Goal: Task Accomplishment & Management: Use online tool/utility

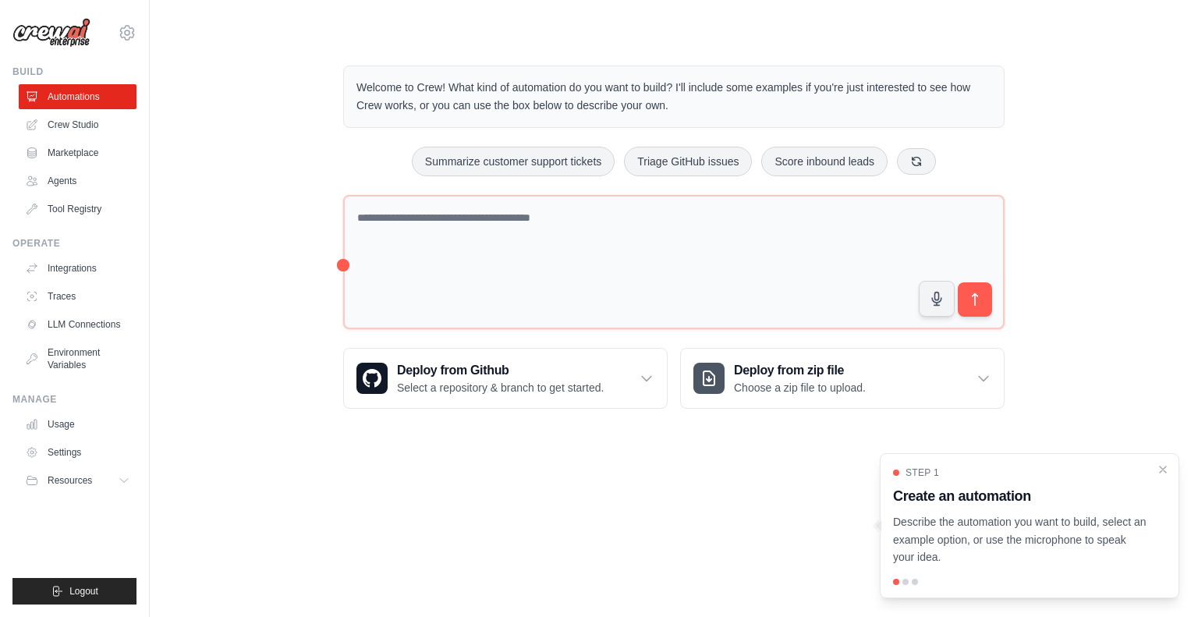
click at [49, 457] on link "Settings" at bounding box center [78, 452] width 118 height 25
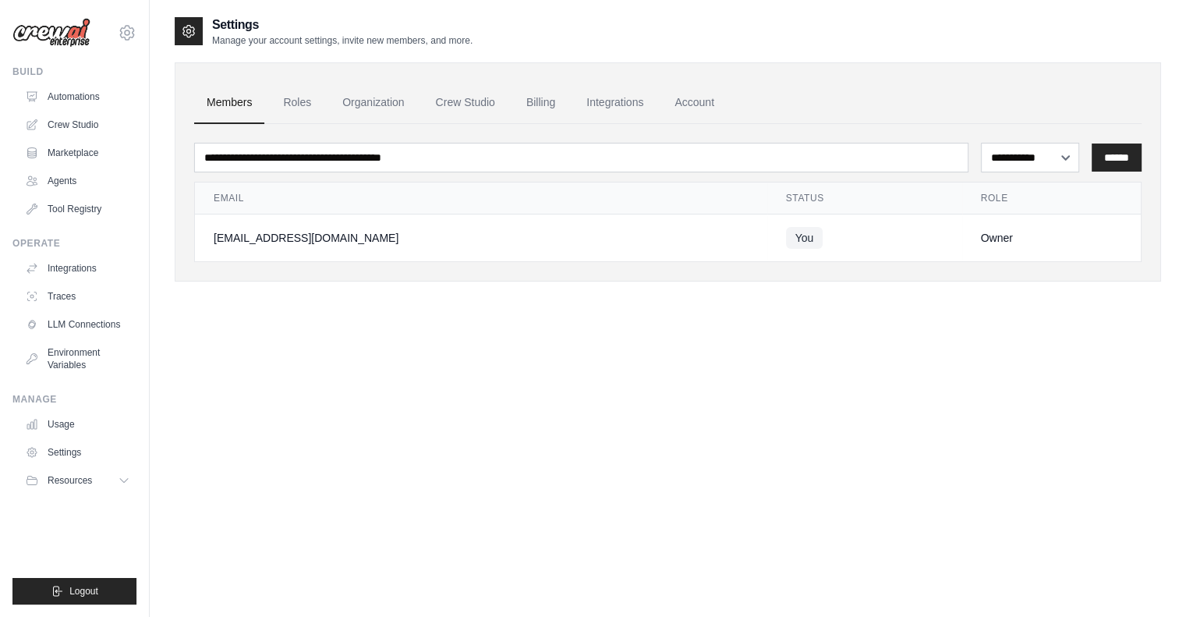
click at [284, 111] on link "Roles" at bounding box center [297, 103] width 53 height 42
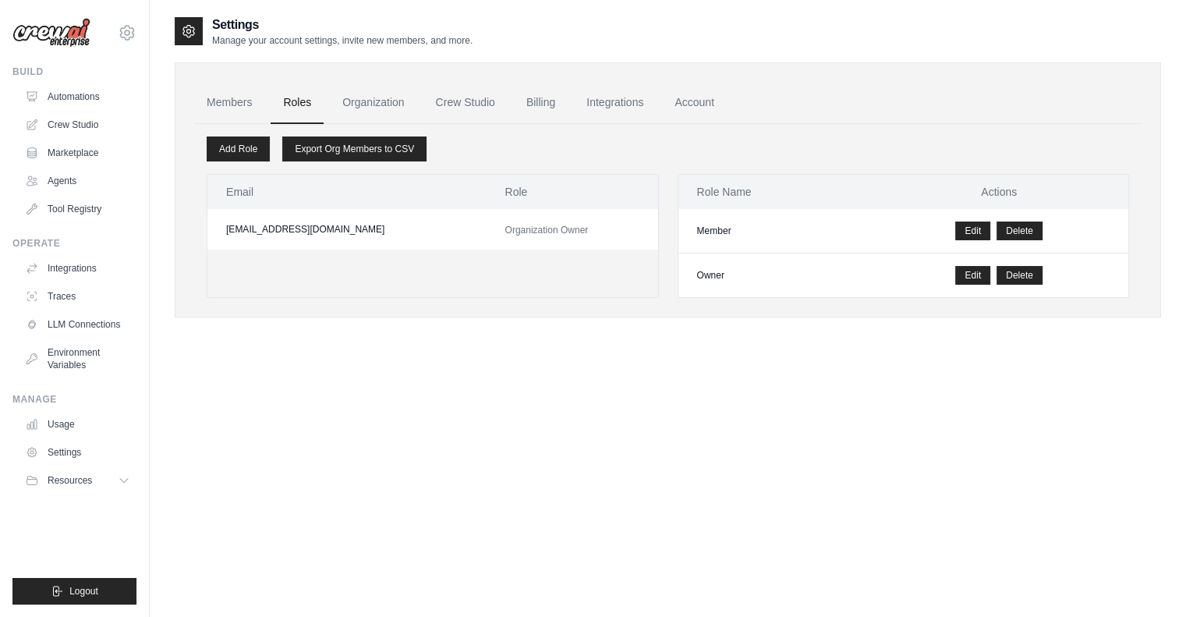
click at [384, 108] on link "Organization" at bounding box center [373, 103] width 87 height 42
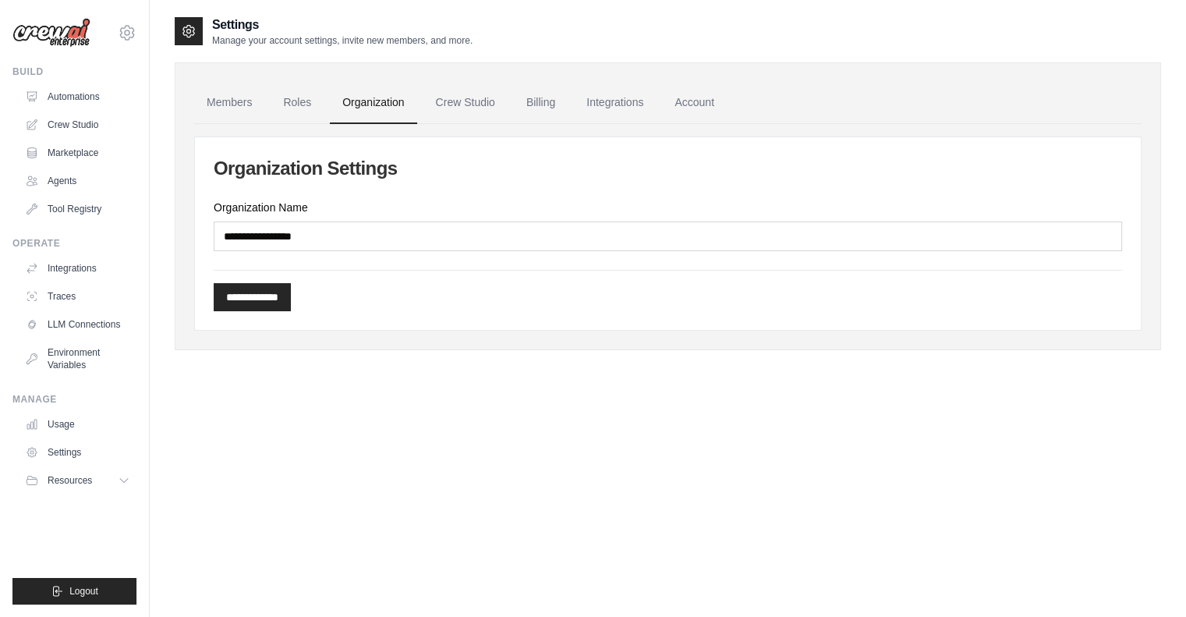
click at [65, 29] on img at bounding box center [51, 33] width 78 height 30
click at [89, 94] on link "Automations" at bounding box center [78, 96] width 118 height 25
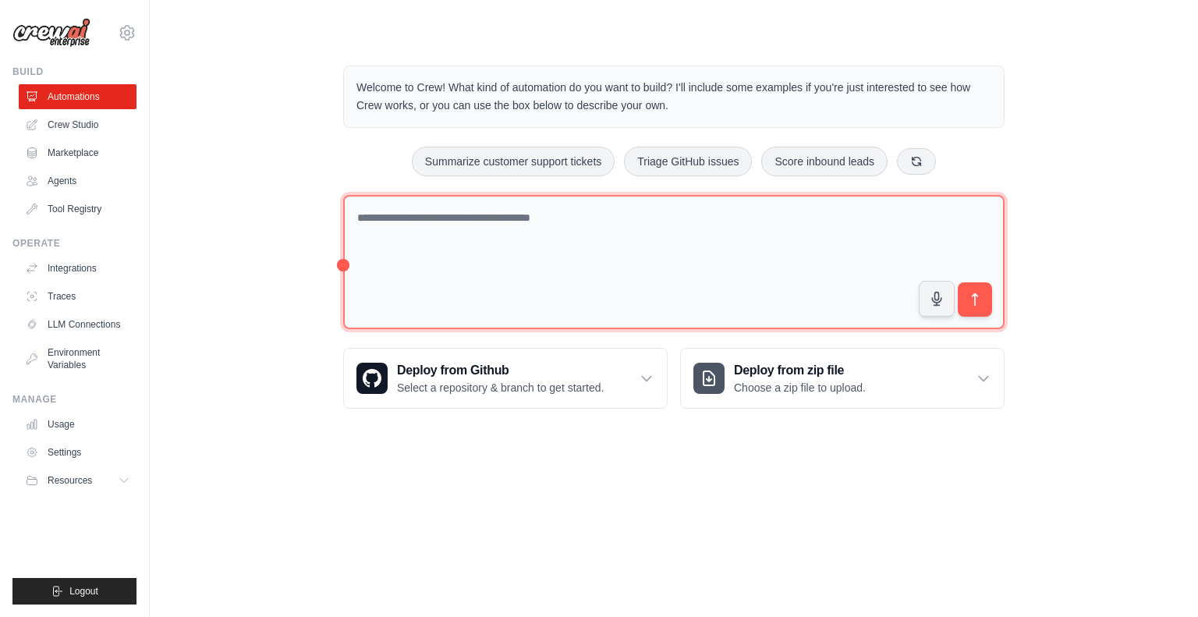
click at [480, 218] on textarea at bounding box center [673, 262] width 661 height 135
